Goal: Task Accomplishment & Management: Complete application form

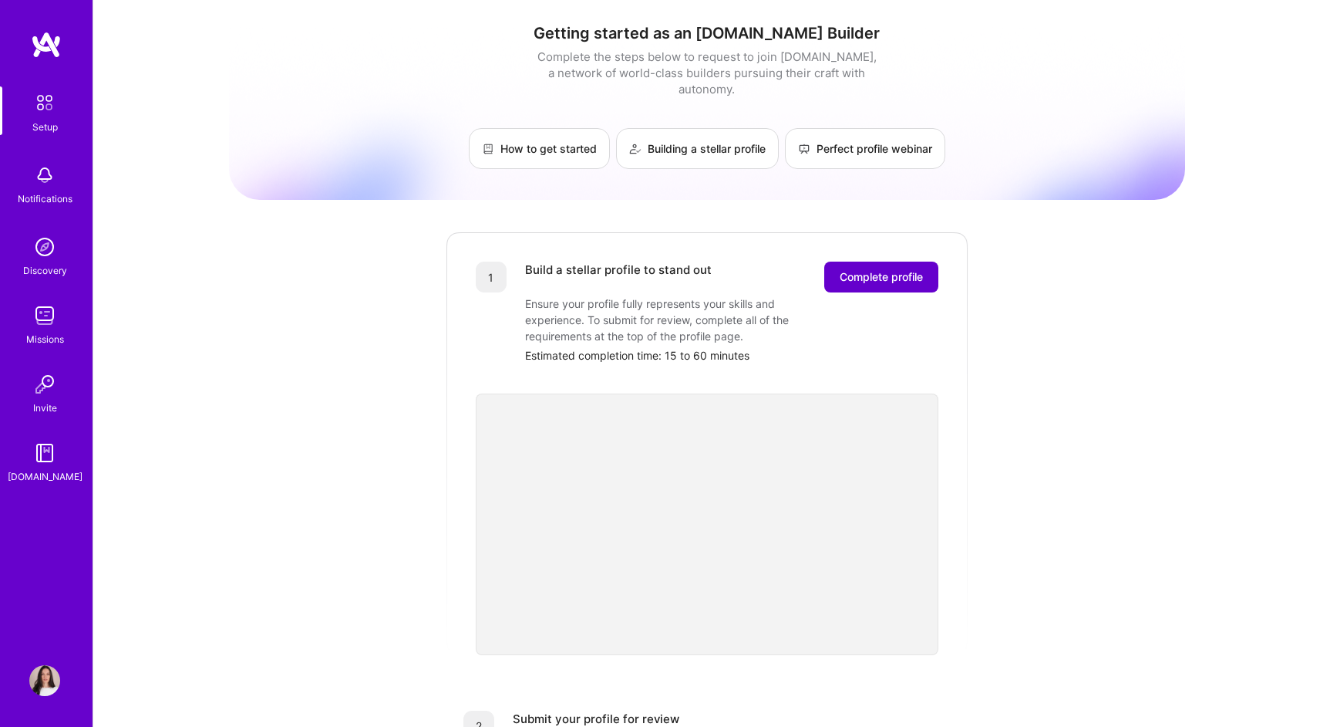
click at [907, 269] on span "Complete profile" at bounding box center [881, 276] width 83 height 15
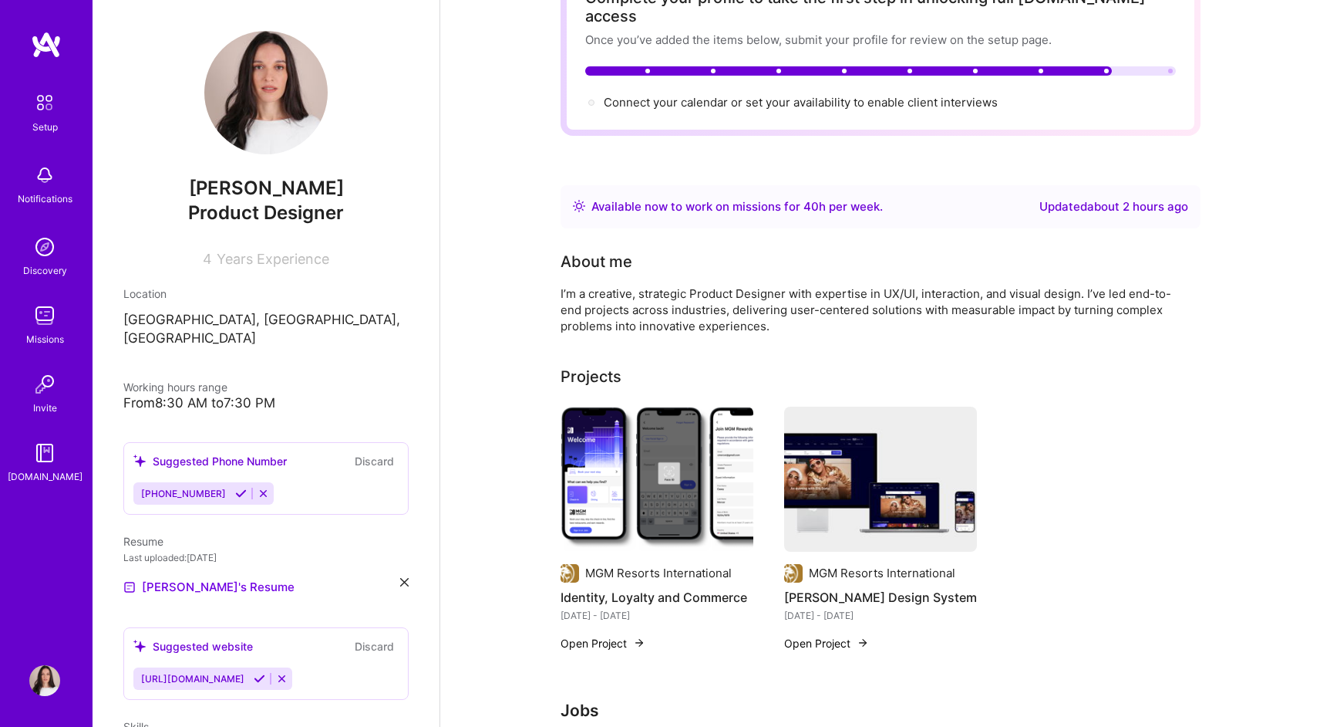
scroll to position [35, 0]
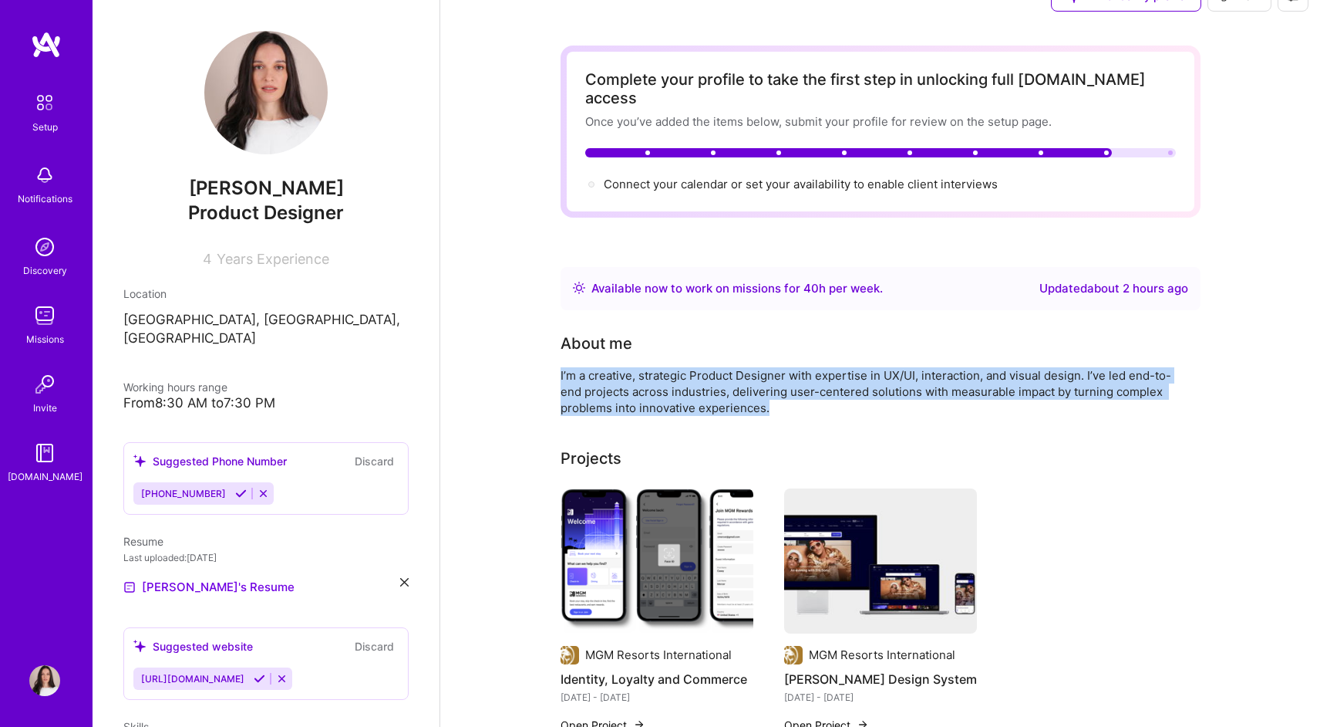
drag, startPoint x: 779, startPoint y: 393, endPoint x: 551, endPoint y: 365, distance: 230.1
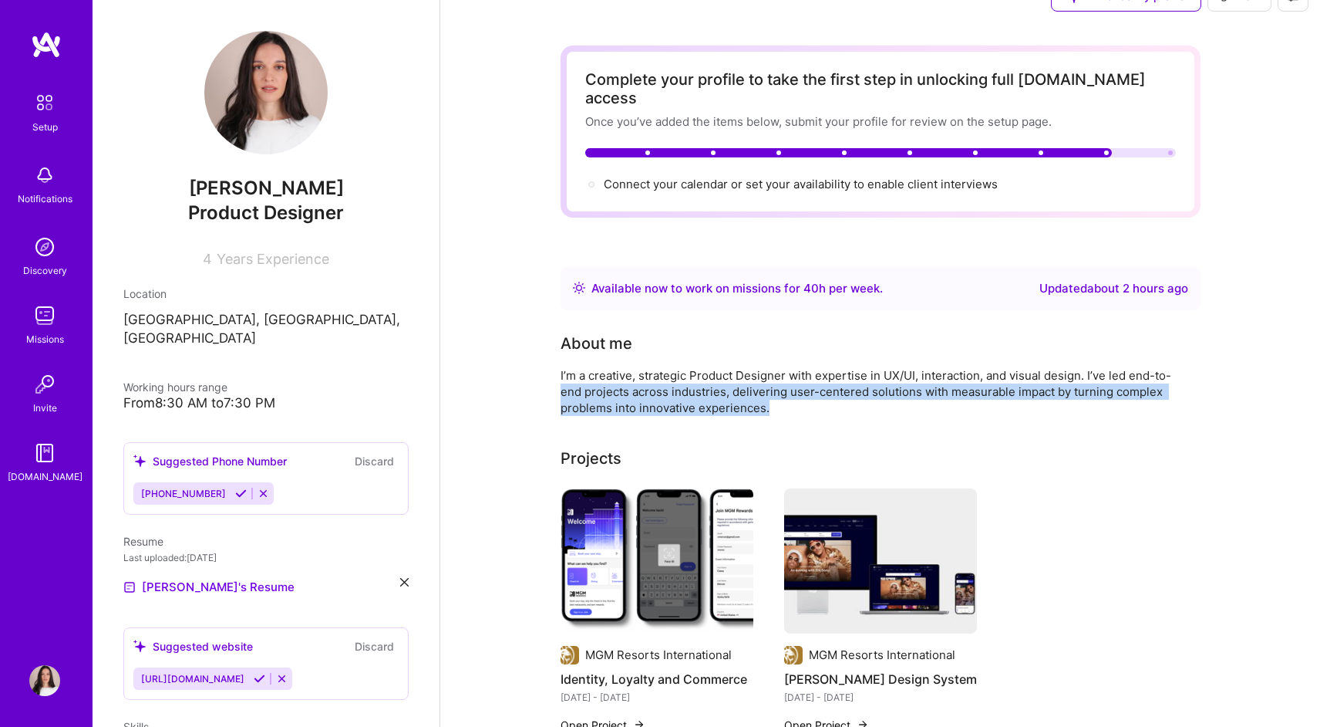
copy div "end projects across industries, delivering user-centered solutions with measura…"
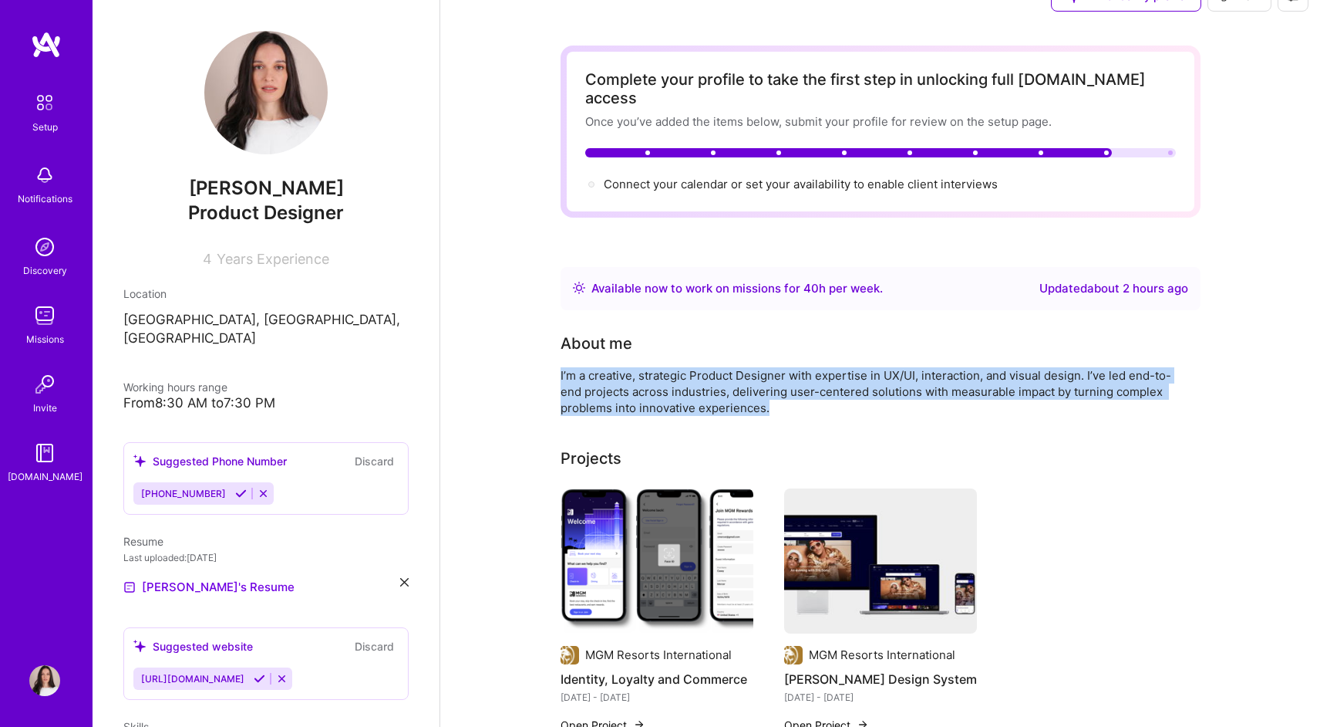
drag, startPoint x: 774, startPoint y: 395, endPoint x: 556, endPoint y: 359, distance: 220.5
copy div "I’m a creative, strategic Product Designer with expertise in UX/UI, interaction…"
